Goal: Entertainment & Leisure: Browse casually

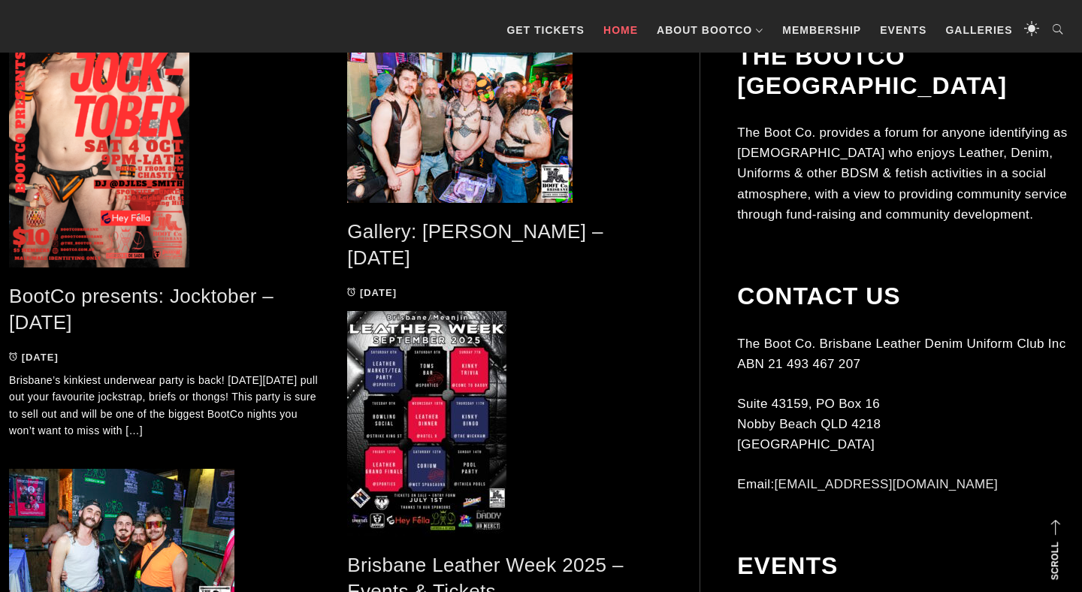
scroll to position [751, 0]
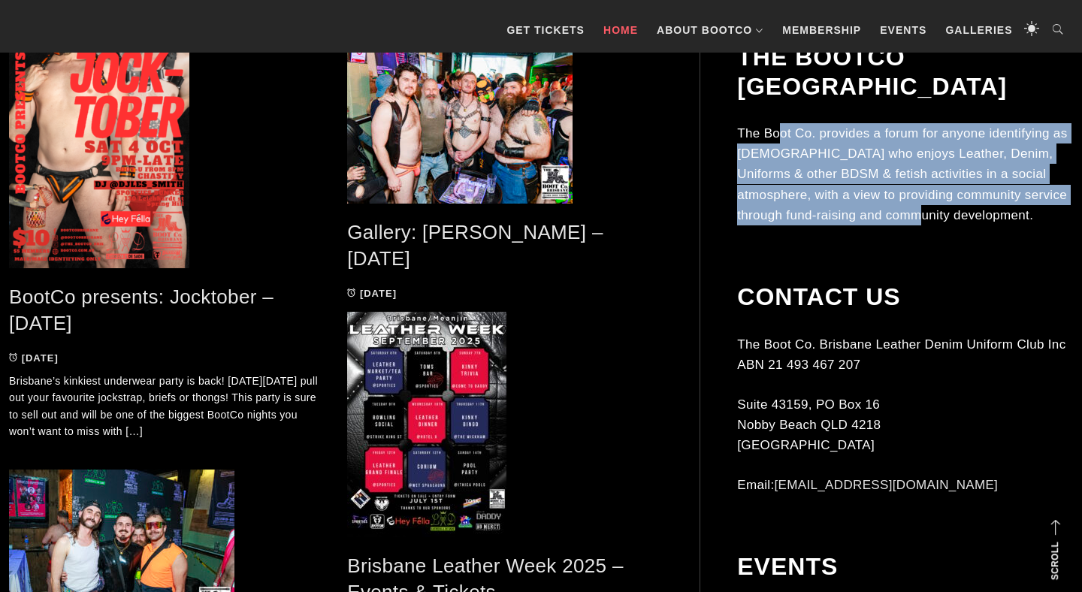
drag, startPoint x: 783, startPoint y: 106, endPoint x: 932, endPoint y: 195, distance: 173.2
click at [932, 195] on p "The Boot Co. provides a forum for anyone identifying as [DEMOGRAPHIC_DATA] who …" at bounding box center [905, 174] width 336 height 102
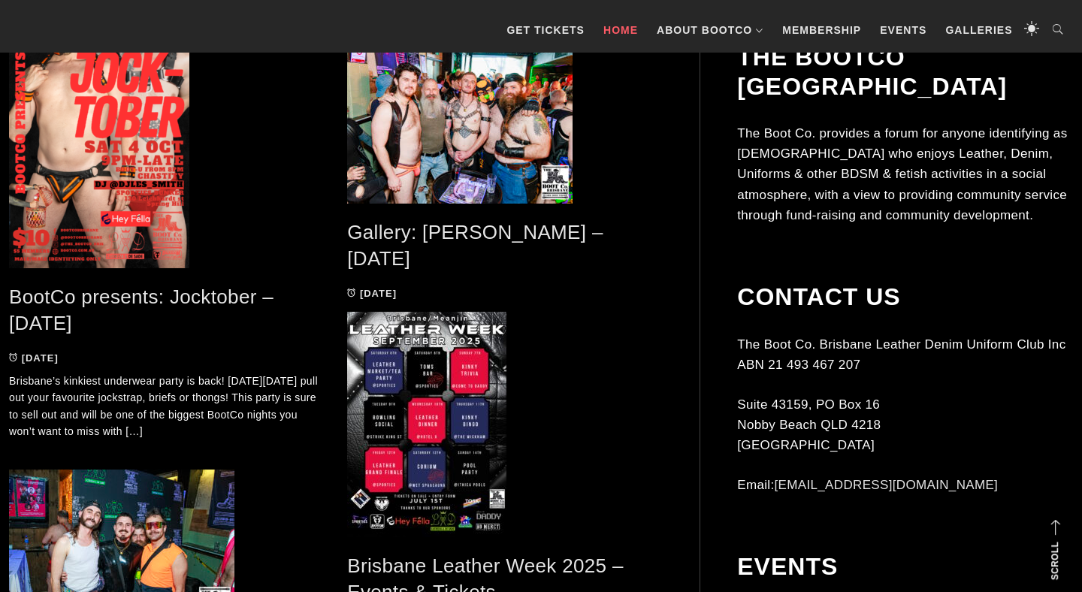
drag, startPoint x: 932, startPoint y: 195, endPoint x: 952, endPoint y: 184, distance: 22.8
click at [932, 194] on p "The Boot Co. provides a forum for anyone identifying as [DEMOGRAPHIC_DATA] who …" at bounding box center [905, 174] width 336 height 102
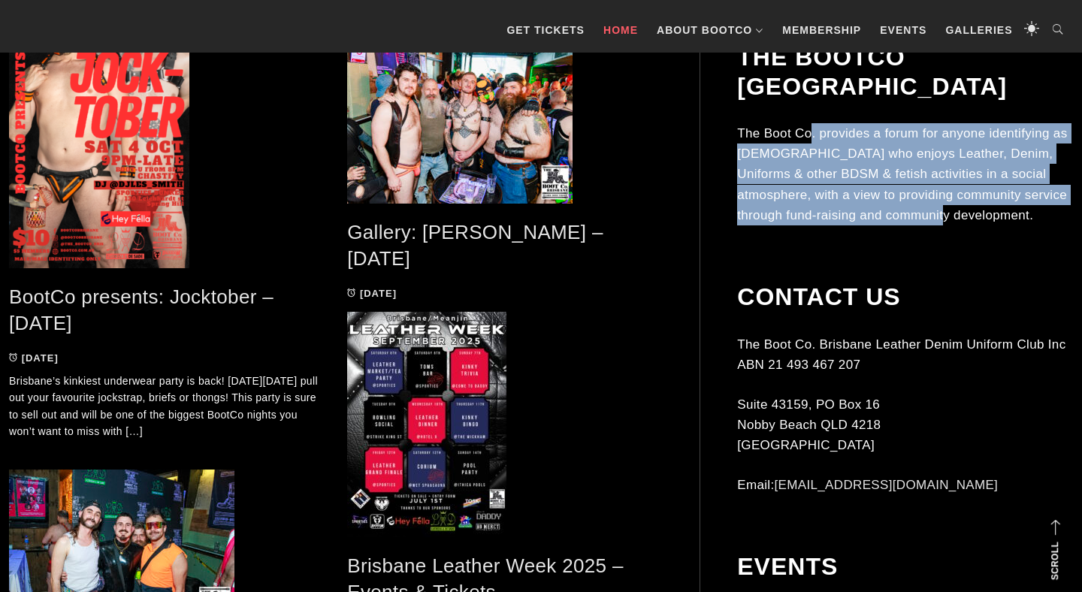
drag, startPoint x: 953, startPoint y: 181, endPoint x: 798, endPoint y: 107, distance: 171.4
click at [806, 123] on p "The Boot Co. provides a forum for anyone identifying as [DEMOGRAPHIC_DATA] who …" at bounding box center [905, 174] width 336 height 102
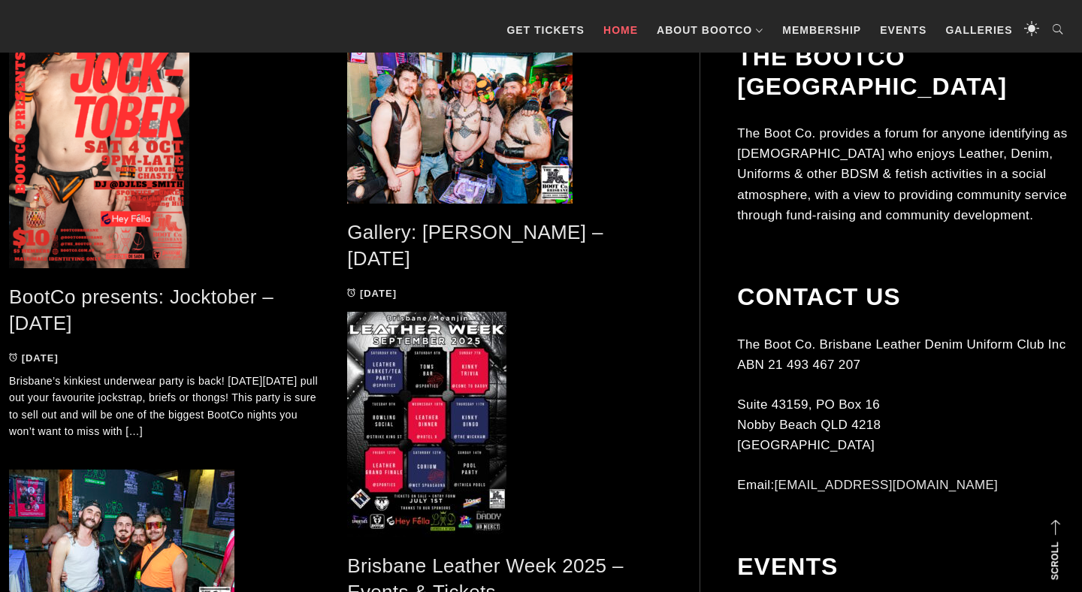
drag, startPoint x: 798, startPoint y: 107, endPoint x: 772, endPoint y: 101, distance: 26.2
click at [798, 123] on p "The Boot Co. provides a forum for anyone identifying as [DEMOGRAPHIC_DATA] who …" at bounding box center [905, 174] width 336 height 102
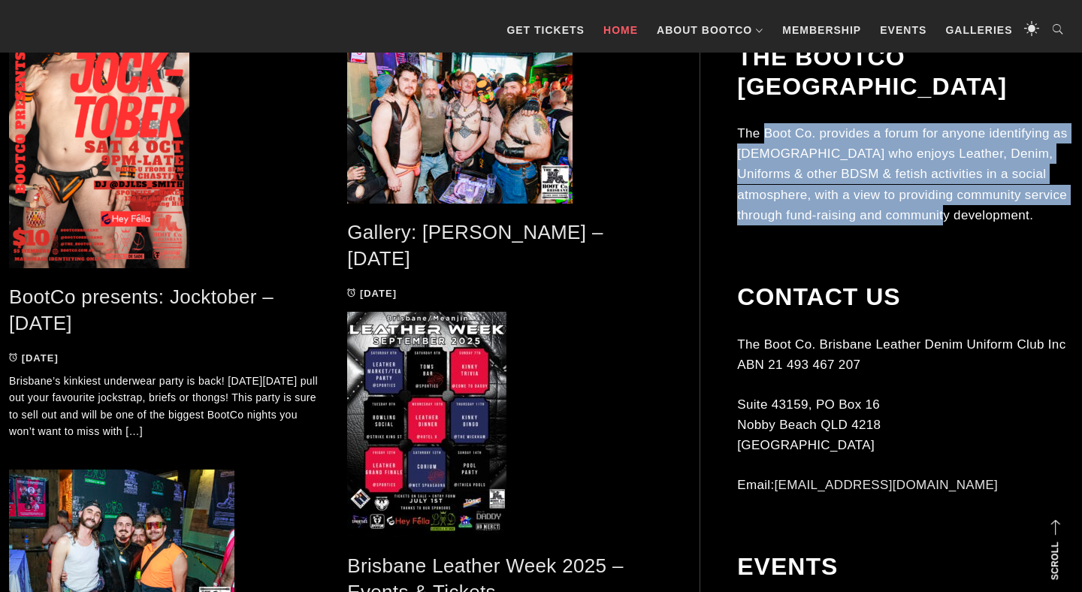
drag, startPoint x: 765, startPoint y: 100, endPoint x: 1021, endPoint y: 223, distance: 284.3
click at [1021, 223] on div "The BootCo Brisbane The Boot Co. provides a forum for anyone identifying as [DE…" at bounding box center [905, 153] width 336 height 221
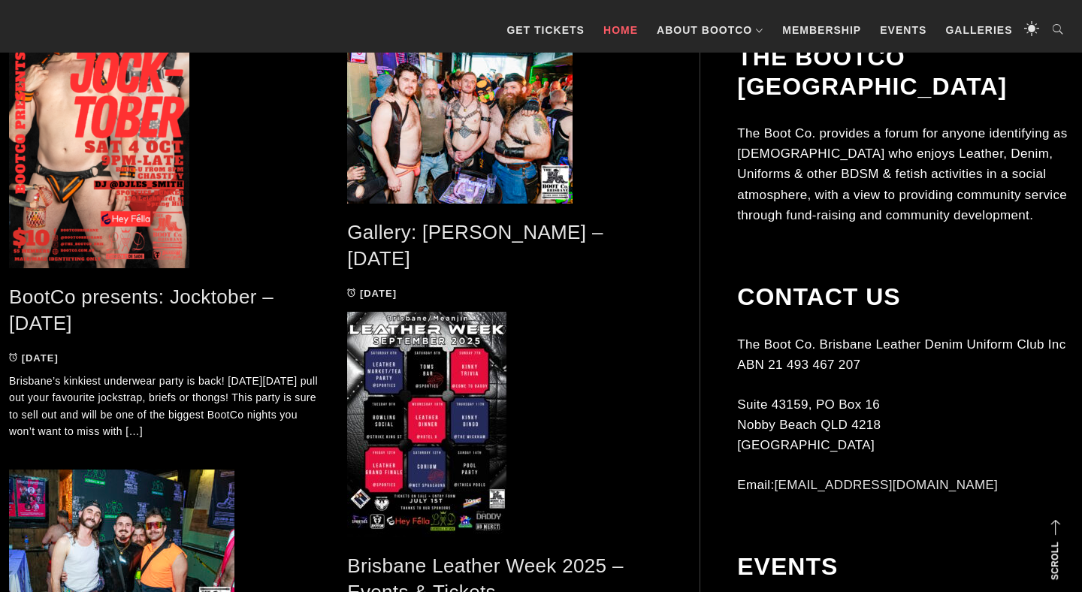
click at [1021, 223] on div "The BootCo Brisbane The Boot Co. provides a forum for anyone identifying as [DE…" at bounding box center [905, 153] width 336 height 221
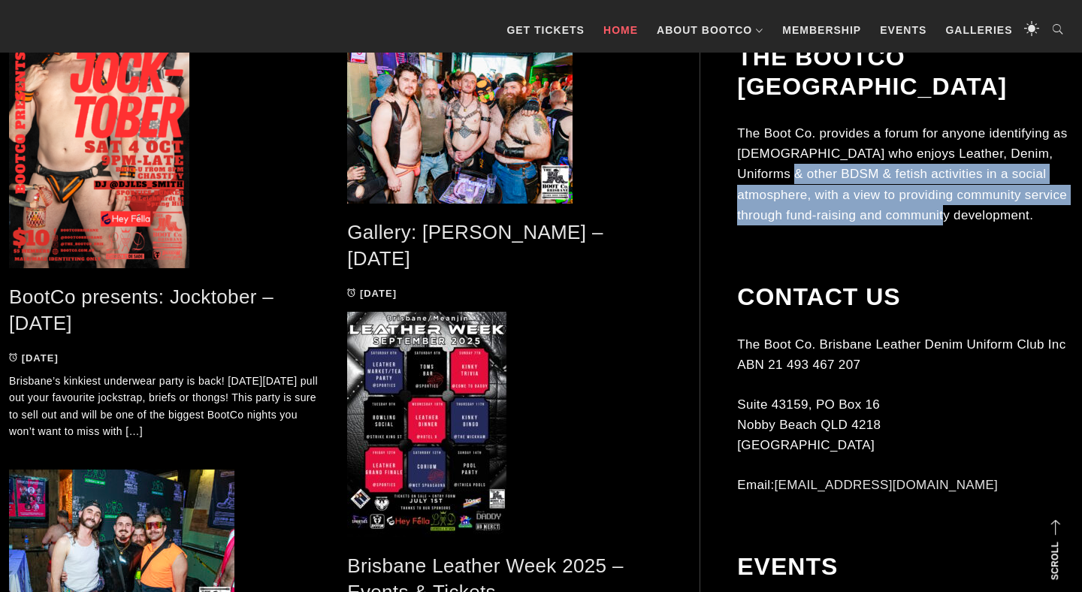
drag, startPoint x: 932, startPoint y: 174, endPoint x: 734, endPoint y: 128, distance: 202.8
click at [767, 135] on p "The Boot Co. provides a forum for anyone identifying as [DEMOGRAPHIC_DATA] who …" at bounding box center [905, 174] width 336 height 102
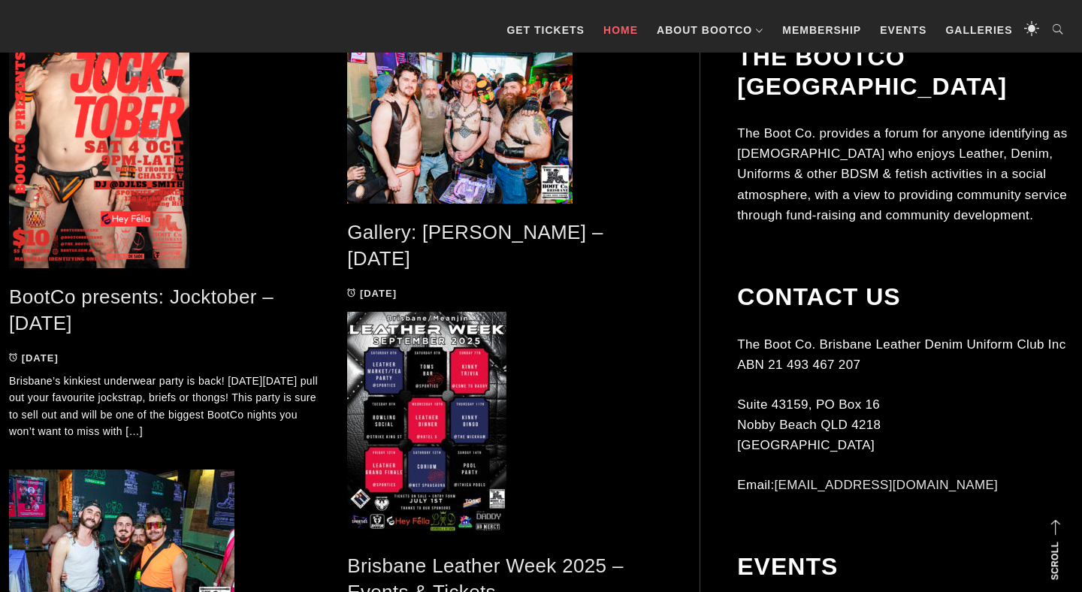
drag, startPoint x: 734, startPoint y: 128, endPoint x: 720, endPoint y: 102, distance: 29.9
click at [734, 128] on aside "The BootCo Brisbane The Boot Co. provides a forum for anyone identifying as [DE…" at bounding box center [886, 423] width 373 height 761
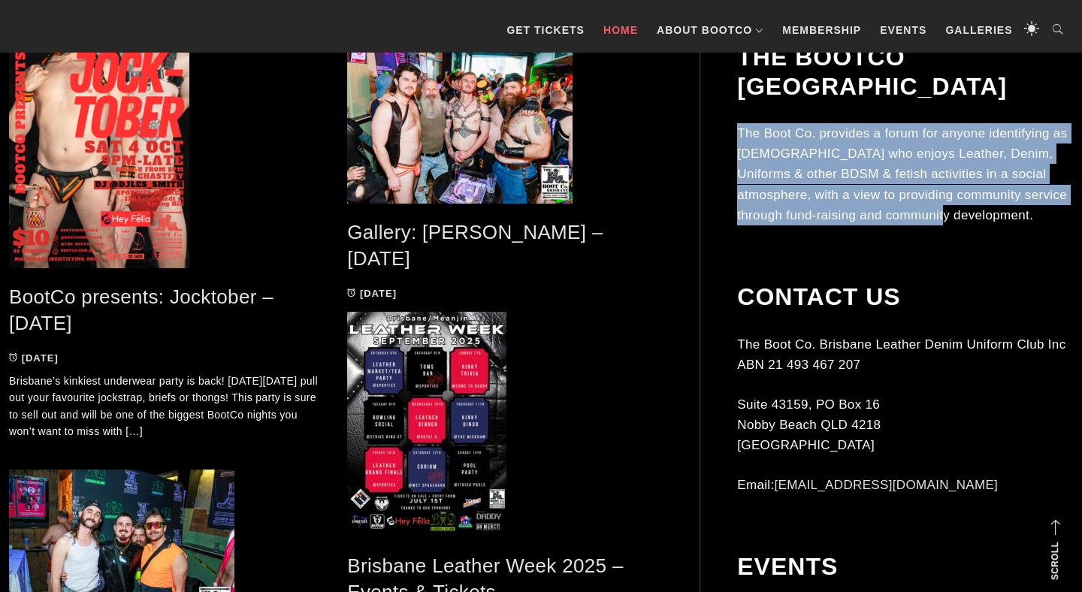
drag, startPoint x: 727, startPoint y: 101, endPoint x: 1012, endPoint y: 221, distance: 308.8
click at [1012, 221] on aside "The BootCo Brisbane The Boot Co. provides a forum for anyone identifying as [DE…" at bounding box center [886, 423] width 373 height 761
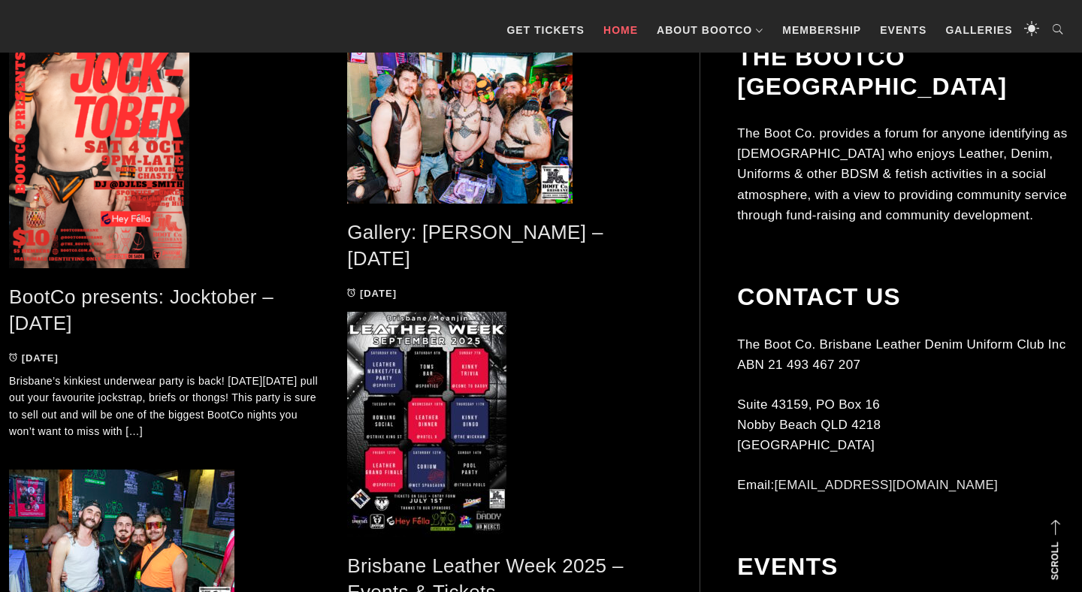
click at [1012, 221] on div "The BootCo Brisbane The Boot Co. provides a forum for anyone identifying as mal…" at bounding box center [905, 153] width 336 height 221
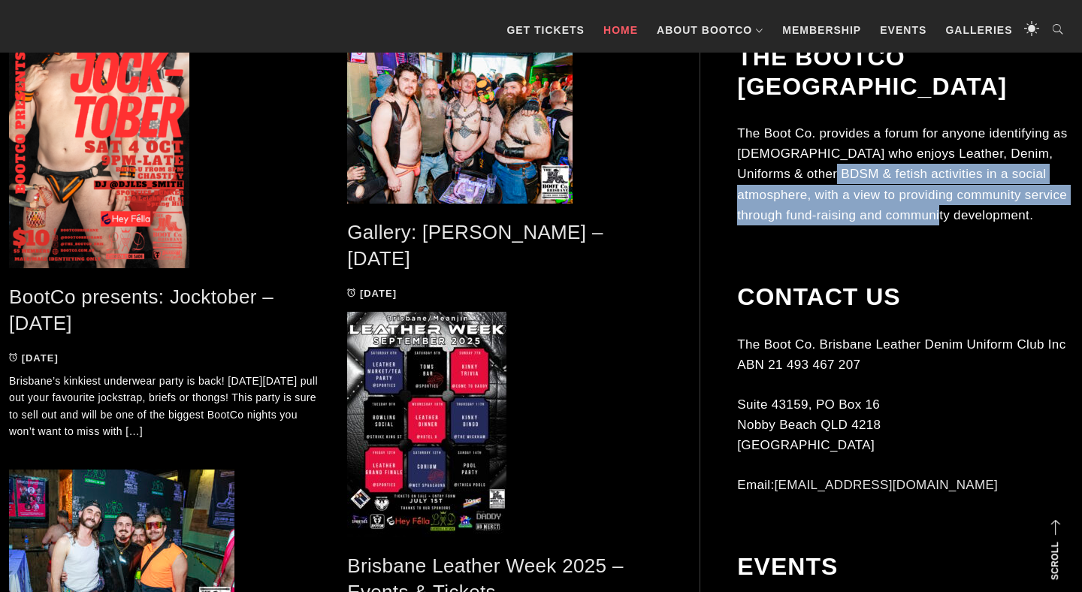
drag, startPoint x: 950, startPoint y: 181, endPoint x: 756, endPoint y: 126, distance: 202.2
click at [773, 130] on p "The Boot Co. provides a forum for anyone identifying as [DEMOGRAPHIC_DATA] who …" at bounding box center [905, 174] width 336 height 102
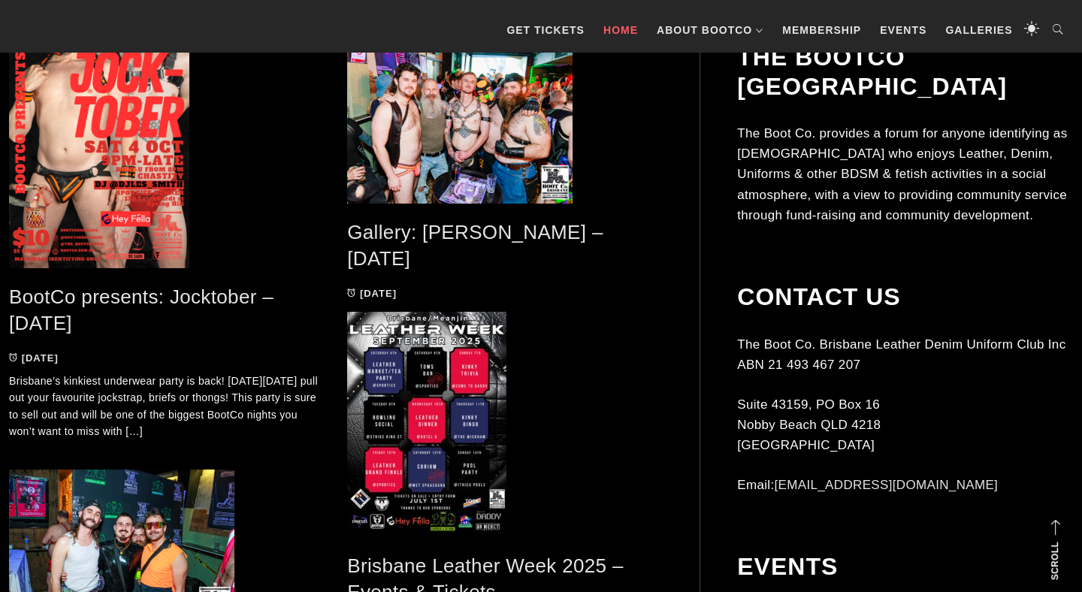
click at [756, 126] on p "The Boot Co. provides a forum for anyone identifying as [DEMOGRAPHIC_DATA] who …" at bounding box center [905, 174] width 336 height 102
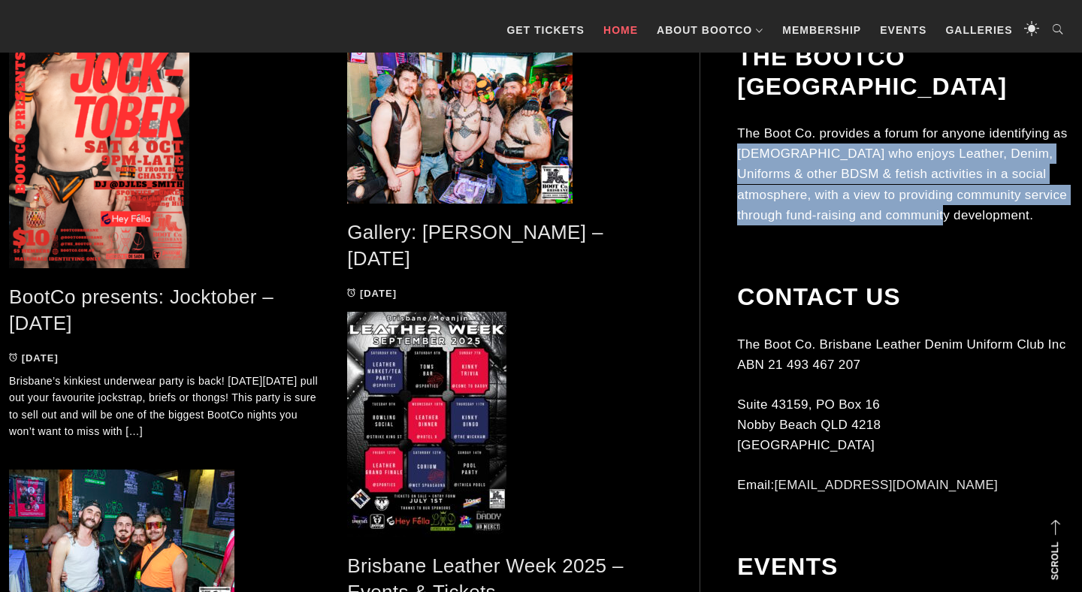
drag, startPoint x: 749, startPoint y: 116, endPoint x: 1039, endPoint y: 203, distance: 302.8
click at [1038, 203] on div "The BootCo Brisbane The Boot Co. provides a forum for anyone identifying as mal…" at bounding box center [905, 153] width 336 height 221
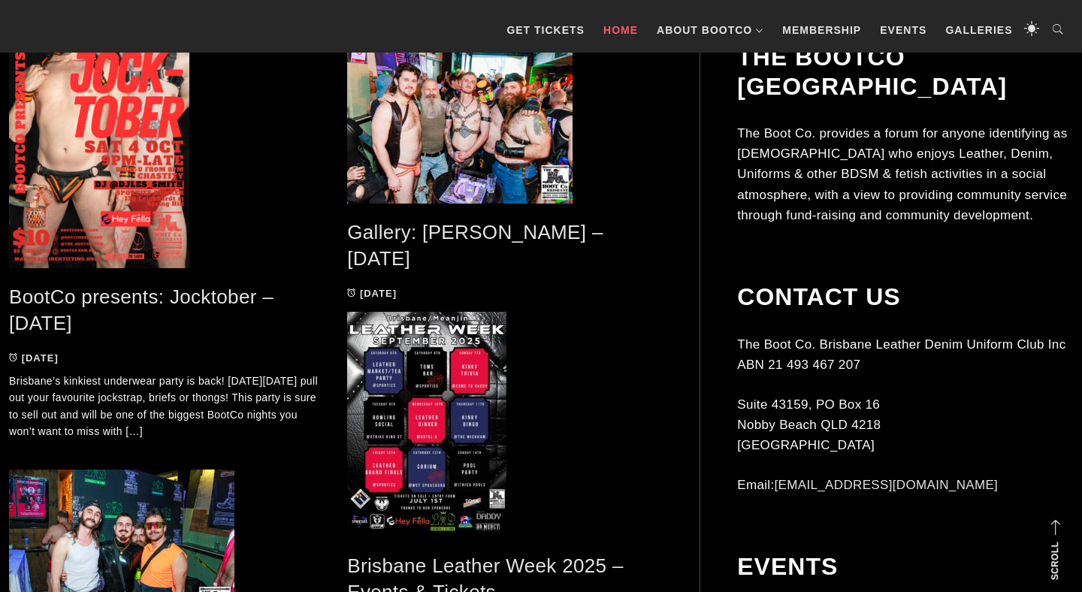
click at [1039, 203] on div "The BootCo Brisbane The Boot Co. provides a forum for anyone identifying as mal…" at bounding box center [905, 153] width 336 height 221
click at [1035, 203] on div "The BootCo Brisbane The Boot Co. provides a forum for anyone identifying as mal…" at bounding box center [905, 153] width 336 height 221
drag, startPoint x: 983, startPoint y: 202, endPoint x: 829, endPoint y: 206, distance: 153.3
click at [868, 204] on div "The BootCo Brisbane The Boot Co. provides a forum for anyone identifying as mal…" at bounding box center [905, 153] width 336 height 221
drag, startPoint x: 829, startPoint y: 206, endPoint x: 865, endPoint y: 210, distance: 37.0
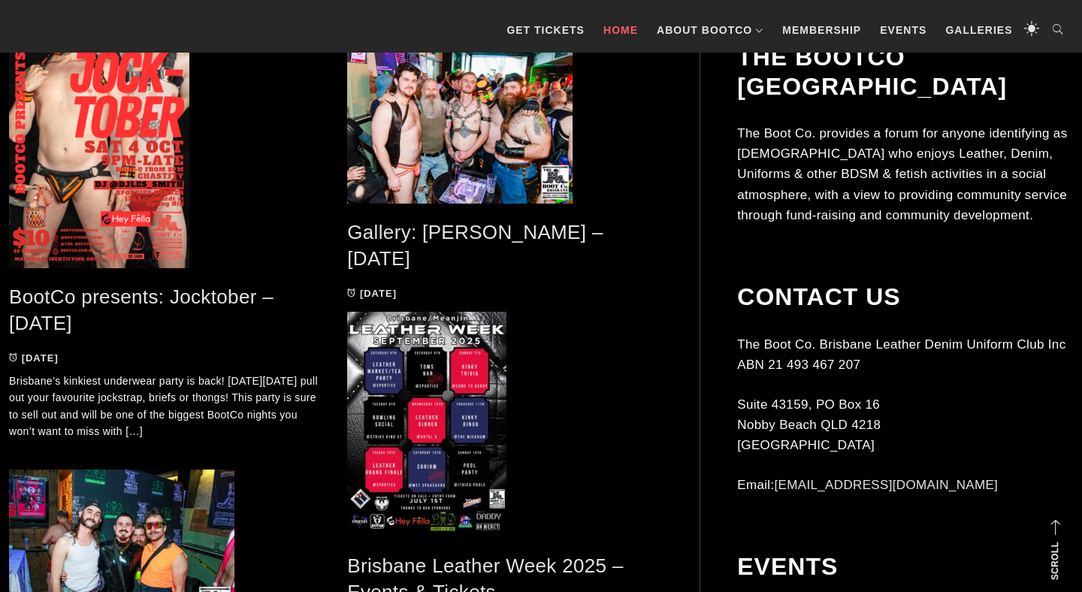
click at [829, 206] on div "The BootCo Brisbane The Boot Co. provides a forum for anyone identifying as mal…" at bounding box center [905, 153] width 336 height 221
drag, startPoint x: 1018, startPoint y: 187, endPoint x: 909, endPoint y: 160, distance: 112.2
click at [927, 165] on p "The Boot Co. provides a forum for anyone identifying as [DEMOGRAPHIC_DATA] who …" at bounding box center [905, 174] width 336 height 102
drag, startPoint x: 909, startPoint y: 160, endPoint x: 847, endPoint y: 140, distance: 64.9
click at [898, 159] on p "The Boot Co. provides a forum for anyone identifying as [DEMOGRAPHIC_DATA] who …" at bounding box center [905, 174] width 336 height 102
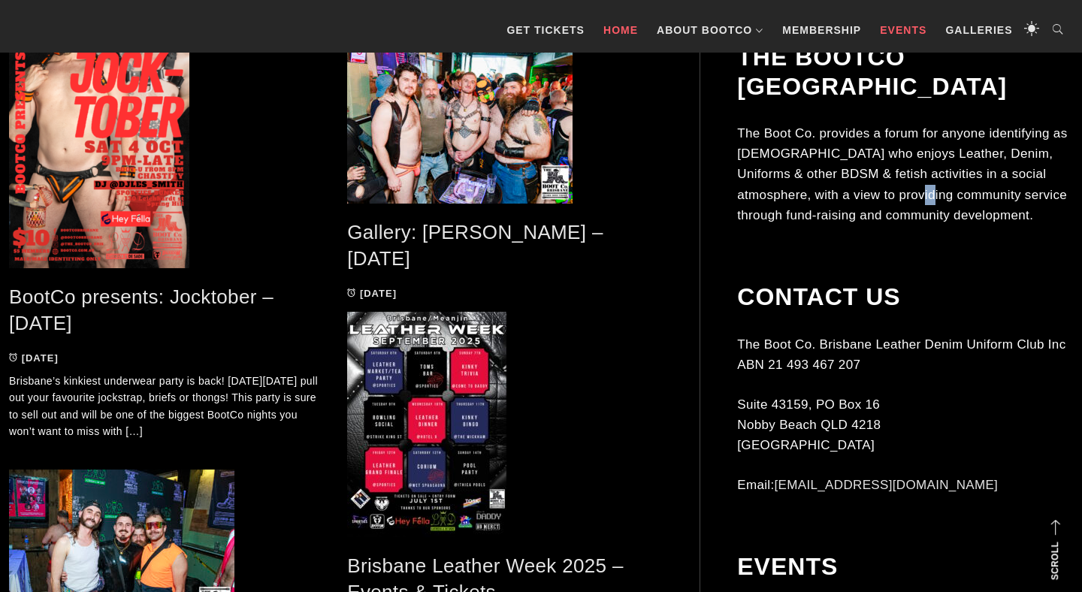
click at [910, 34] on link "Events" at bounding box center [903, 30] width 62 height 45
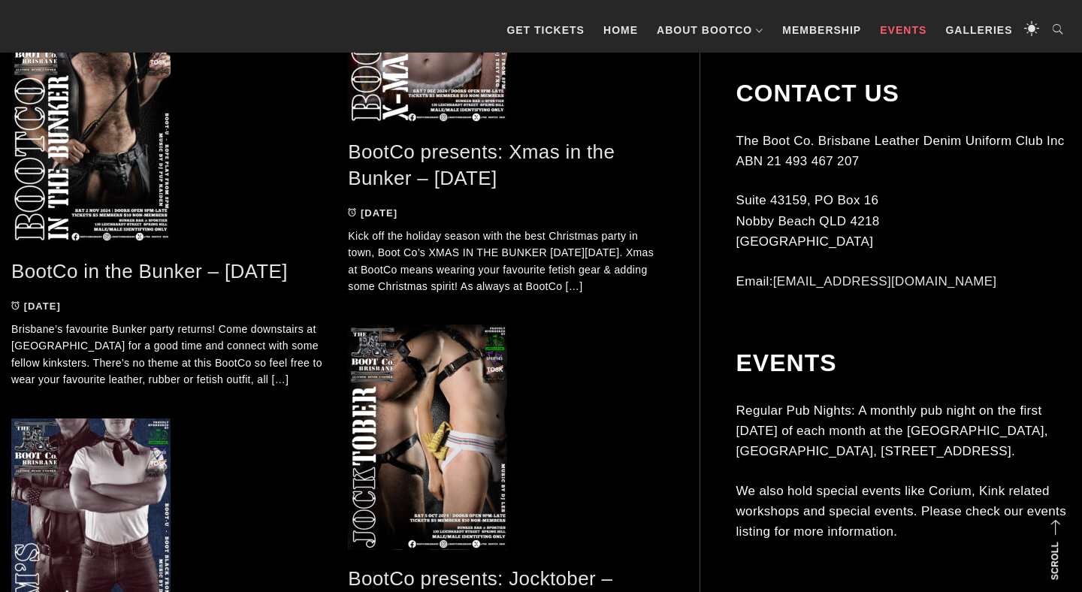
scroll to position [3506, 0]
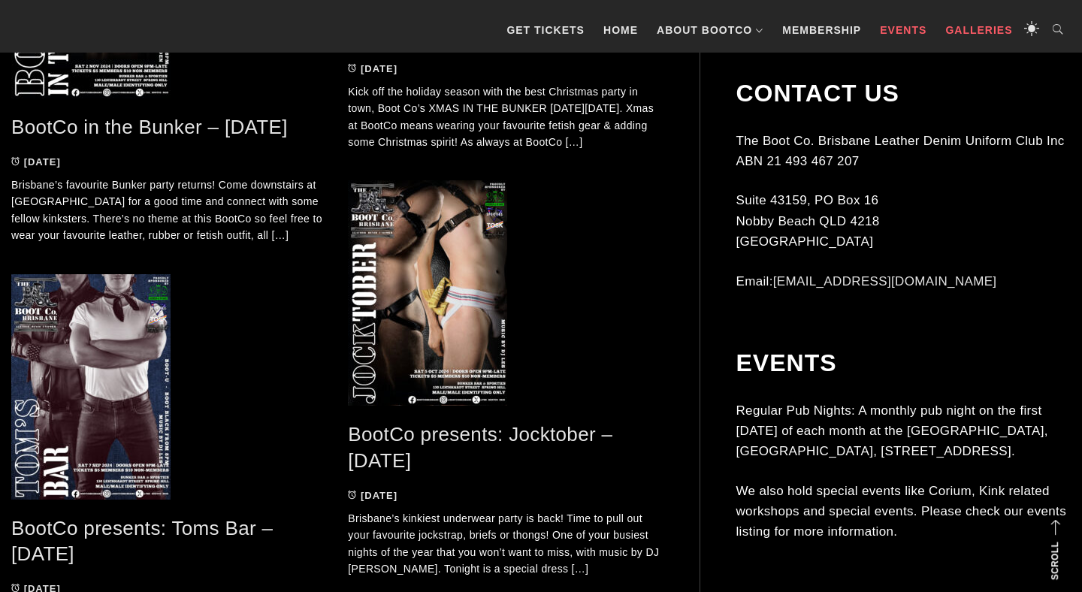
click at [965, 24] on link "Galleries" at bounding box center [979, 30] width 82 height 45
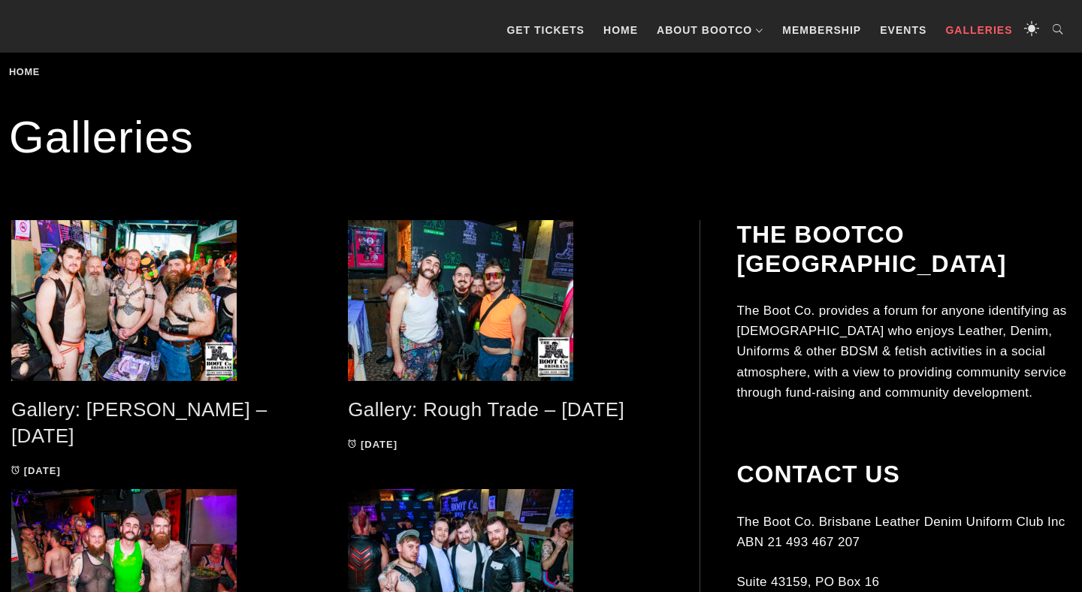
scroll to position [416, 0]
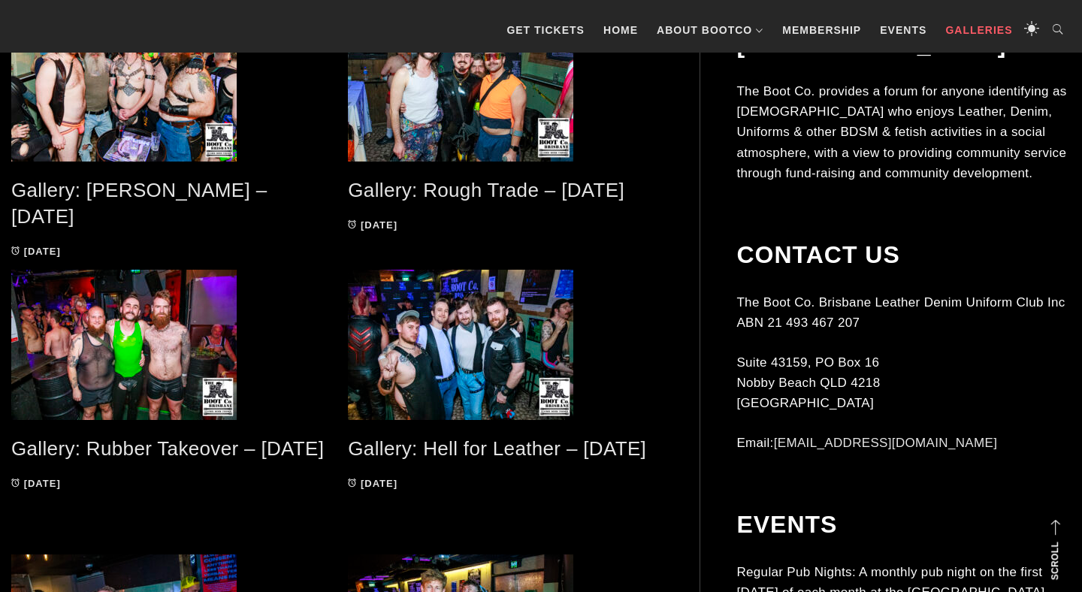
click at [174, 186] on link "Gallery: [PERSON_NAME] – [DATE]" at bounding box center [138, 203] width 255 height 49
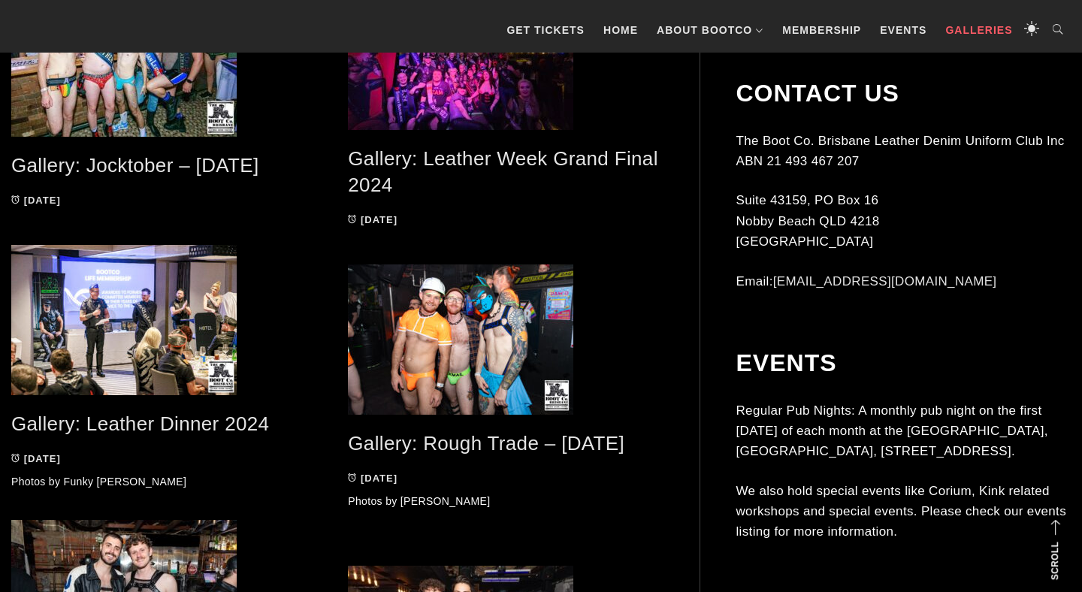
scroll to position [1935, 0]
click at [233, 418] on link "Gallery: Leather Dinner 2024" at bounding box center [140, 423] width 258 height 23
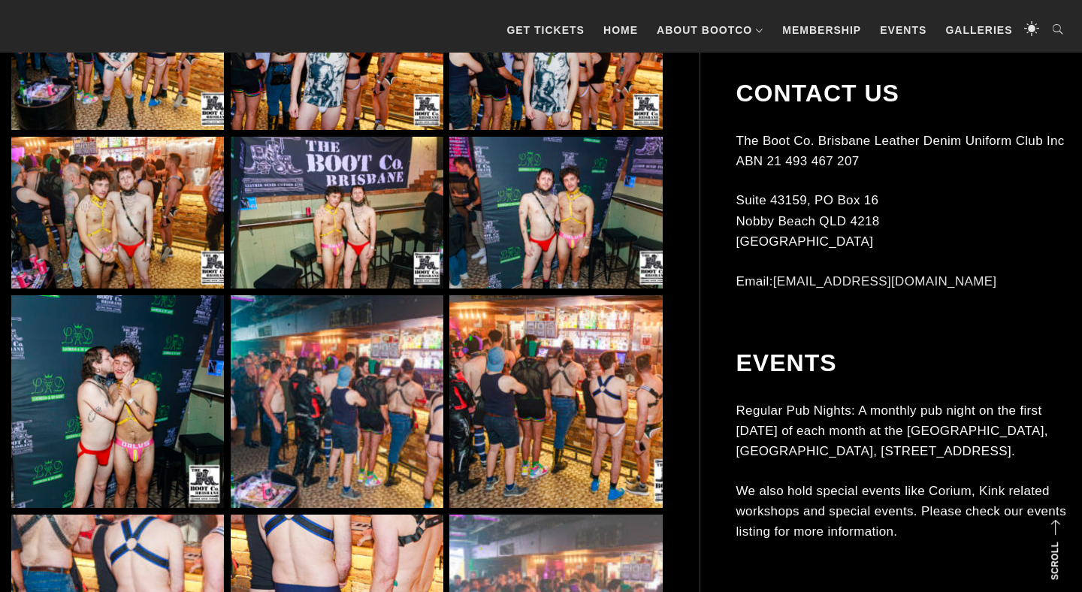
scroll to position [7501, 0]
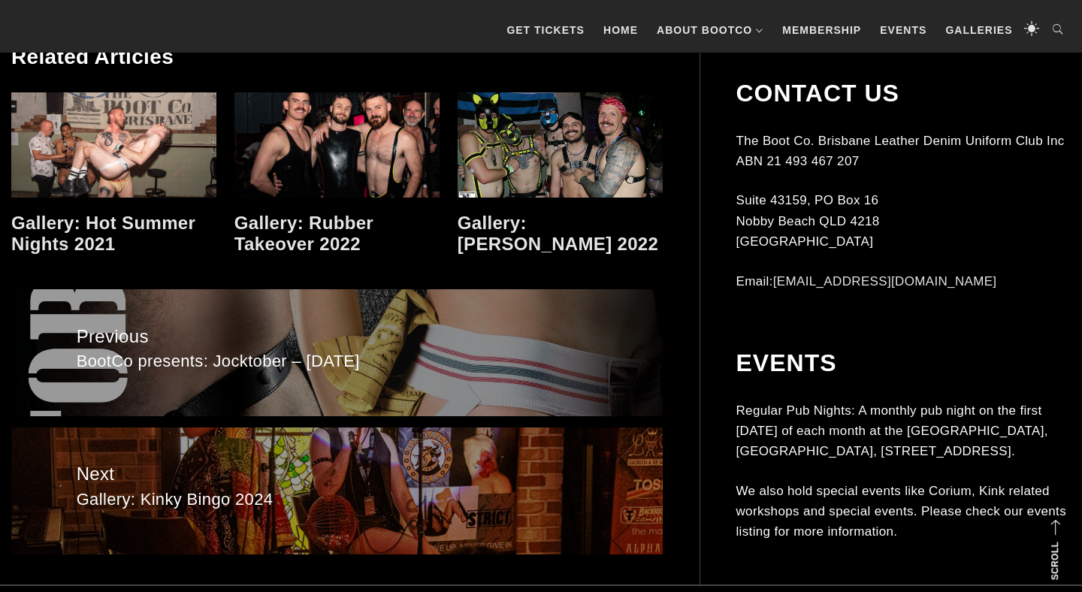
scroll to position [17864, 0]
